Goal: Navigation & Orientation: Find specific page/section

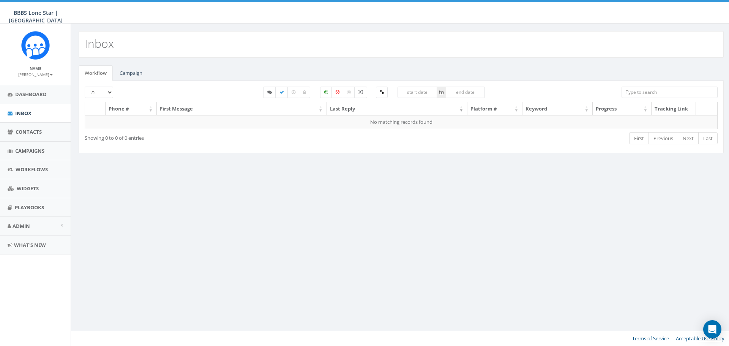
click at [50, 74] on b at bounding box center [51, 75] width 3 height 2
click at [28, 97] on link "Sign Out" at bounding box center [38, 95] width 60 height 9
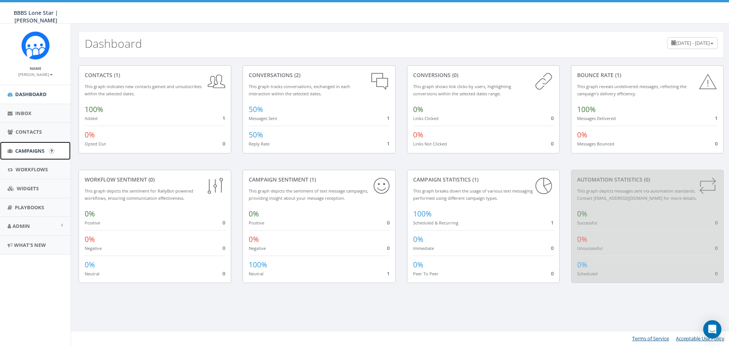
click at [35, 153] on span "Campaigns" at bounding box center [29, 150] width 29 height 7
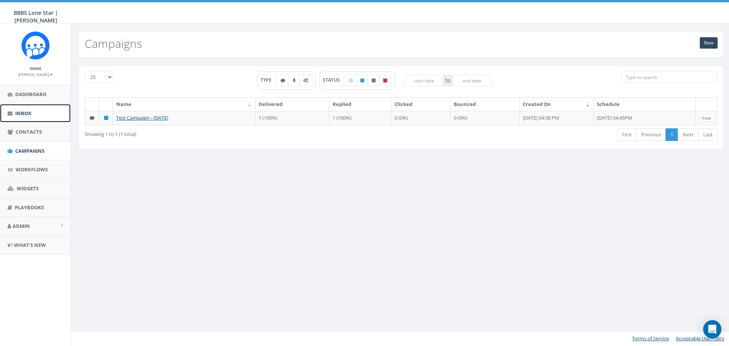
click at [35, 118] on link "Inbox" at bounding box center [35, 113] width 71 height 19
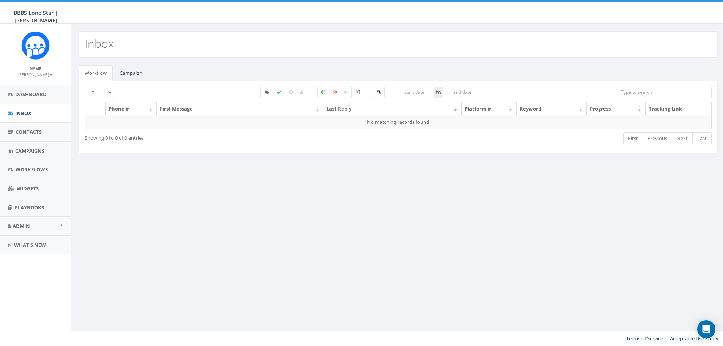
select select
click at [134, 68] on link "Campaign" at bounding box center [130, 73] width 35 height 16
